Goal: Communication & Community: Participate in discussion

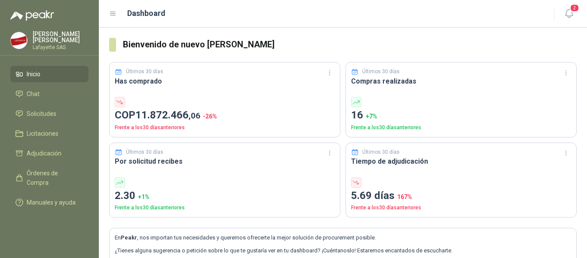
drag, startPoint x: 570, startPoint y: 18, endPoint x: 559, endPoint y: 26, distance: 13.7
click at [571, 18] on icon "button" at bounding box center [569, 13] width 11 height 11
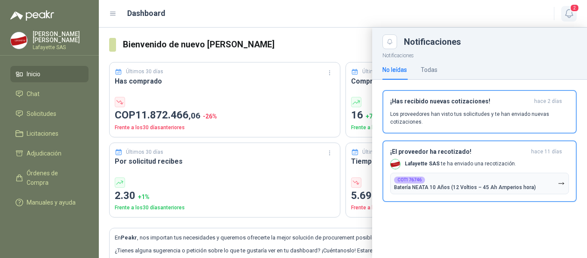
click at [569, 15] on icon "button" at bounding box center [569, 13] width 11 height 11
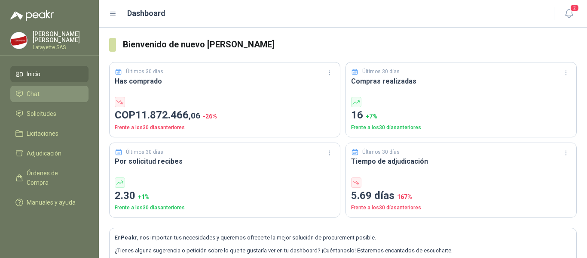
click at [44, 95] on li "Chat" at bounding box center [49, 93] width 68 height 9
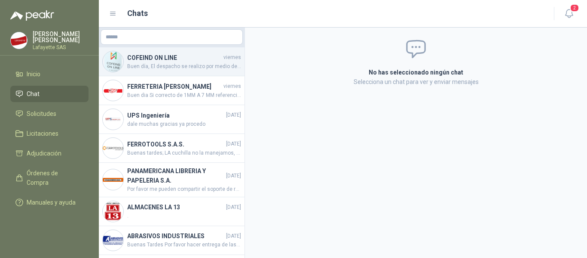
click at [184, 61] on h4 "COFEIND ON LINE" at bounding box center [174, 57] width 95 height 9
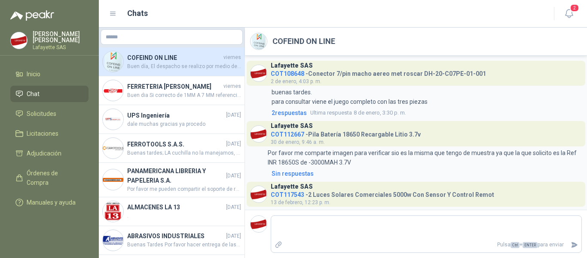
scroll to position [954, 0]
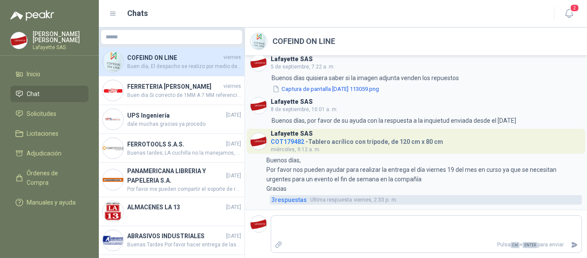
click at [298, 200] on span "3 respuesta s" at bounding box center [289, 199] width 35 height 9
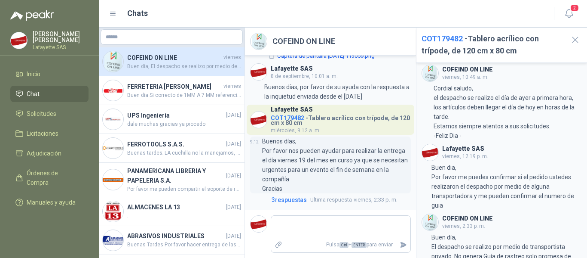
scroll to position [1355, 0]
click at [576, 40] on icon "button" at bounding box center [575, 39] width 11 height 11
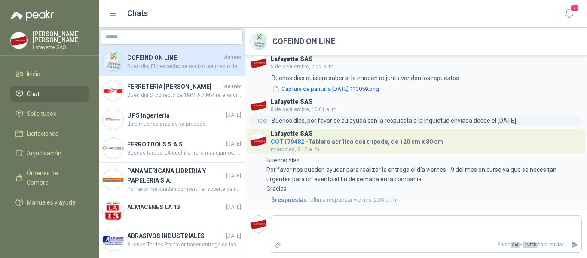
scroll to position [954, 0]
click at [48, 114] on span "Solicitudes" at bounding box center [42, 113] width 30 height 9
